Goal: Task Accomplishment & Management: Use online tool/utility

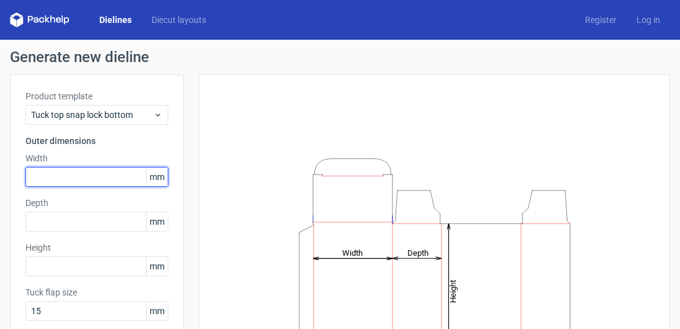
click at [129, 180] on input "text" at bounding box center [96, 177] width 143 height 20
type input "320"
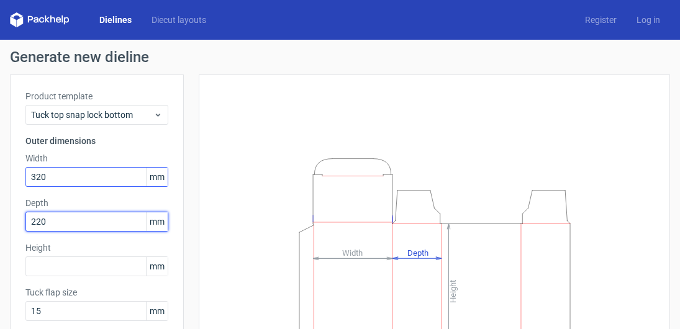
type input "220"
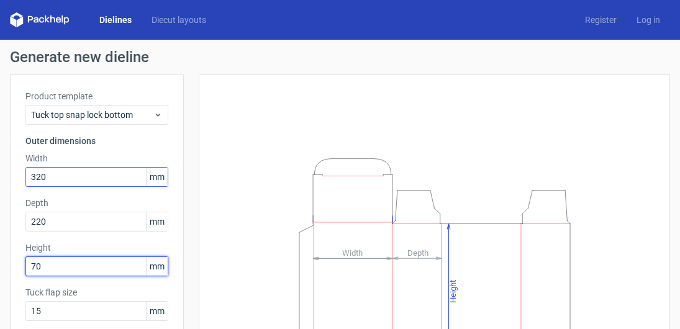
type input "70"
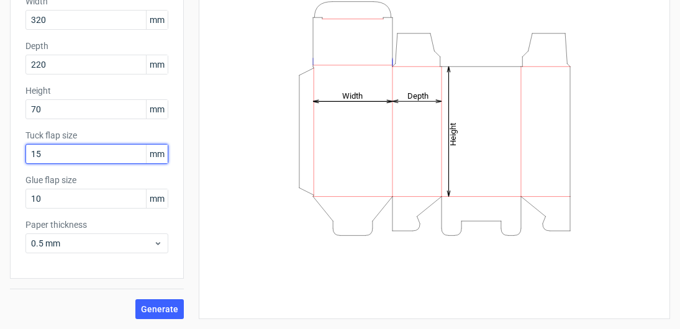
scroll to position [156, 0]
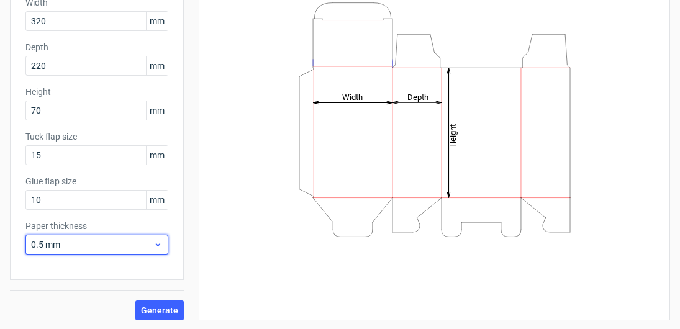
click at [153, 246] on icon at bounding box center [157, 245] width 9 height 10
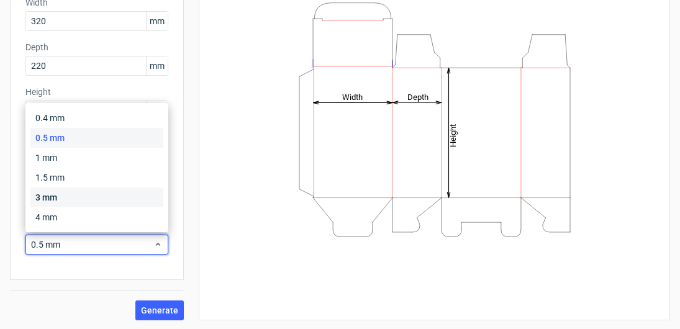
click at [147, 198] on div "3 mm" at bounding box center [96, 198] width 133 height 20
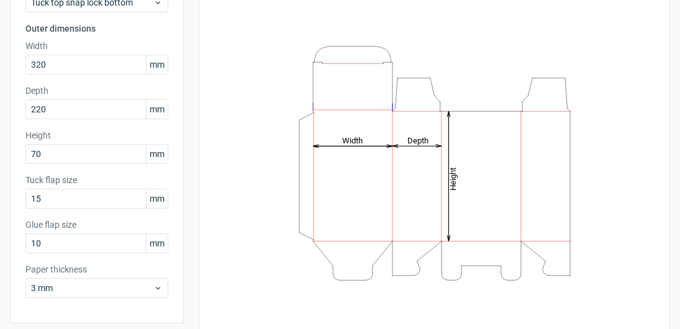
scroll to position [157, 0]
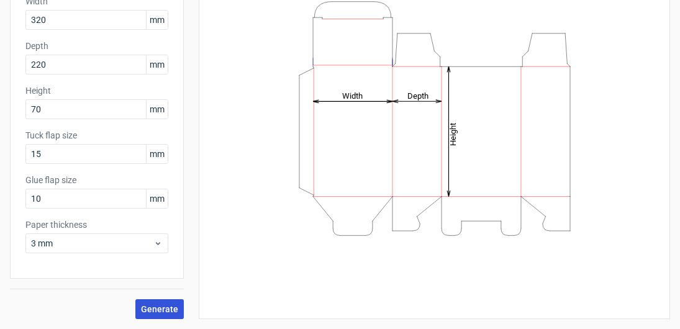
click at [162, 306] on span "Generate" at bounding box center [159, 309] width 37 height 9
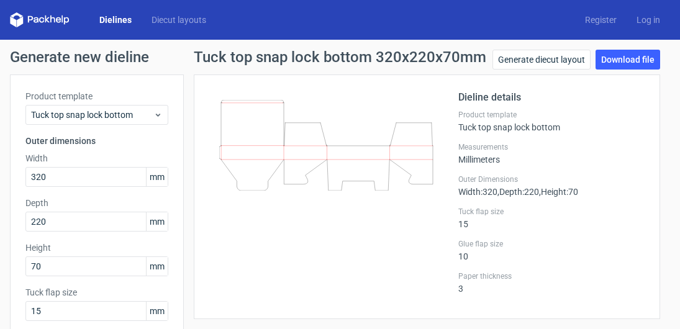
click at [112, 19] on link "Dielines" at bounding box center [115, 20] width 52 height 12
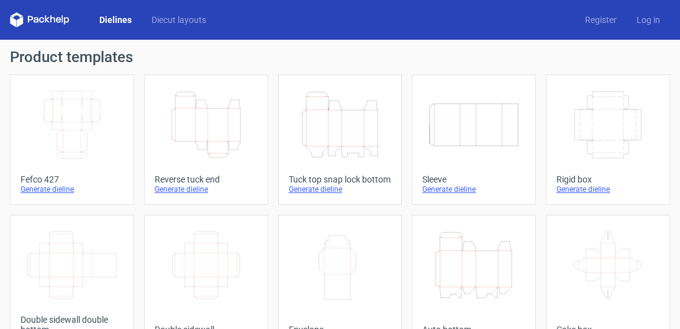
click at [89, 123] on icon "Width Depth Height" at bounding box center [71, 125] width 93 height 70
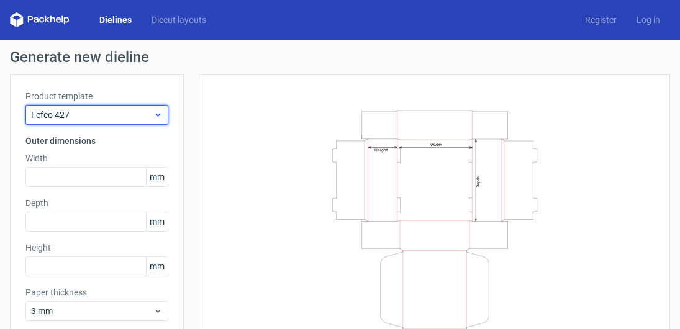
click at [112, 113] on span "Fefco 427" at bounding box center [92, 115] width 122 height 12
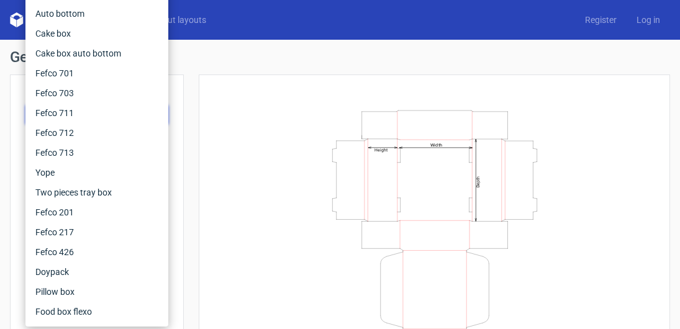
click at [240, 63] on h1 "Generate new dieline" at bounding box center [340, 57] width 660 height 15
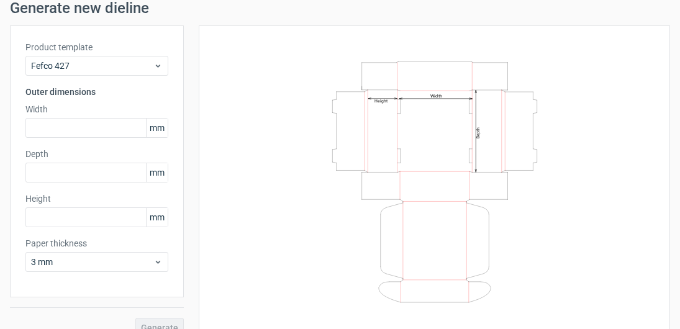
scroll to position [65, 0]
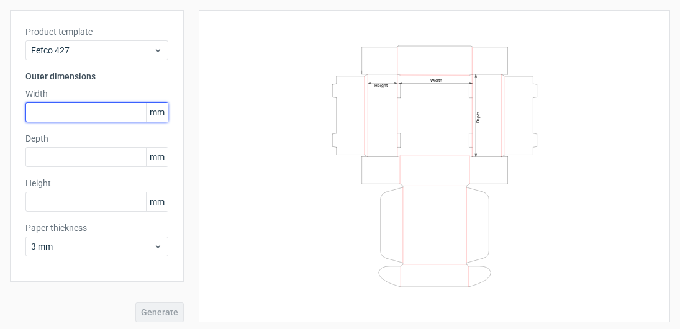
click at [130, 109] on input "text" at bounding box center [96, 112] width 143 height 20
type input "320"
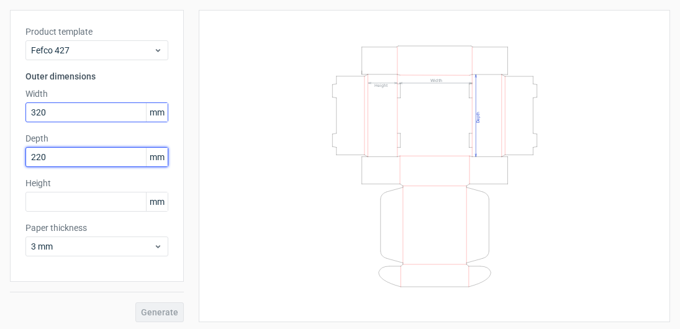
type input "220"
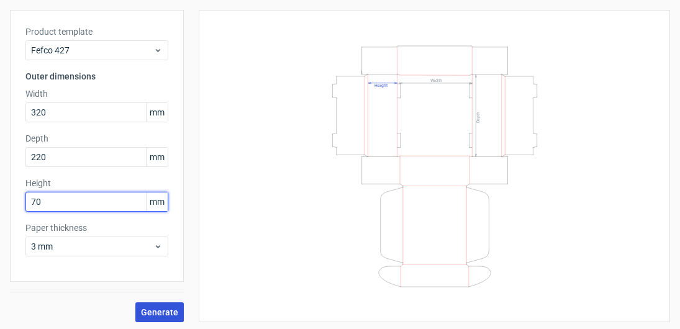
type input "70"
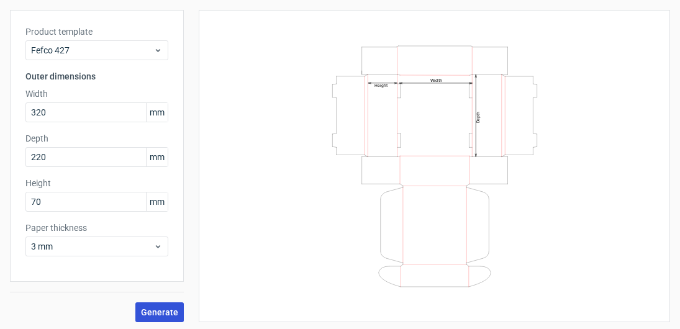
click at [176, 312] on span "Generate" at bounding box center [159, 312] width 37 height 9
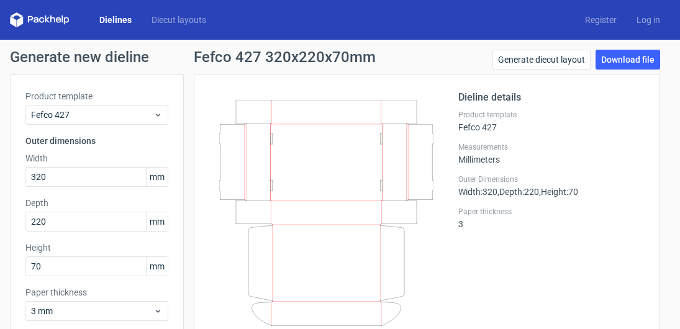
scroll to position [5, 0]
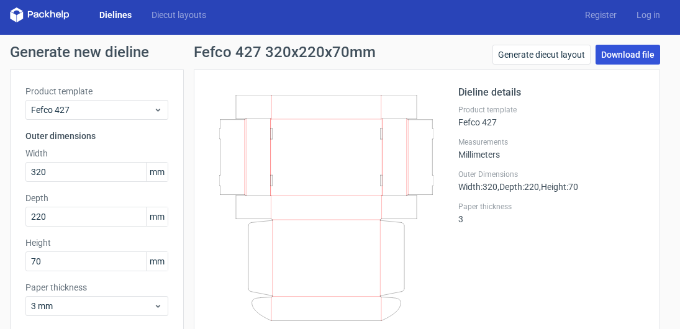
click at [618, 53] on link "Download file" at bounding box center [628, 55] width 65 height 20
